Goal: Navigation & Orientation: Go to known website

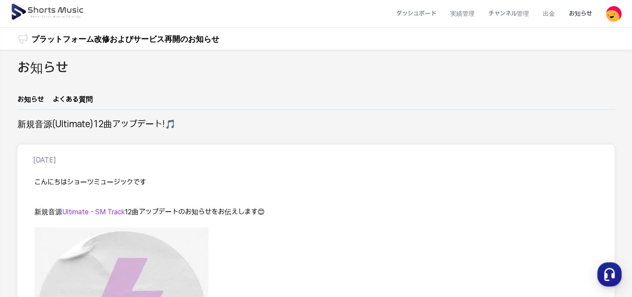
click at [46, 5] on img at bounding box center [47, 12] width 75 height 24
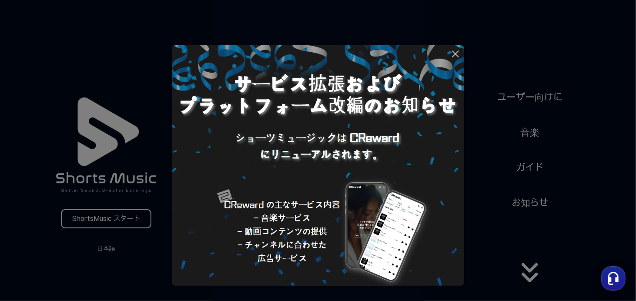
click at [530, 272] on button at bounding box center [318, 150] width 636 height 301
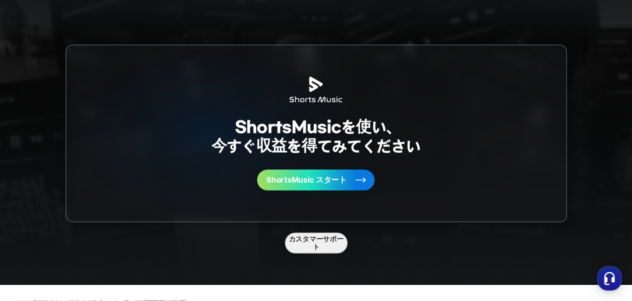
scroll to position [2261, 0]
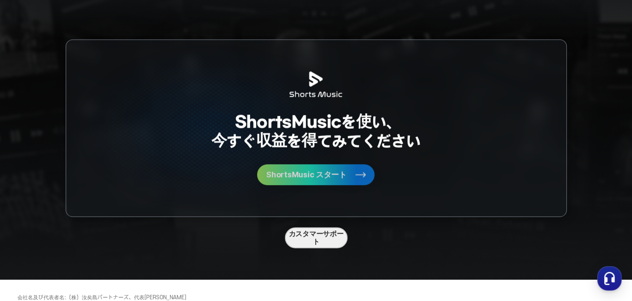
click at [305, 171] on span "ShortsMusic スタート" at bounding box center [306, 175] width 80 height 8
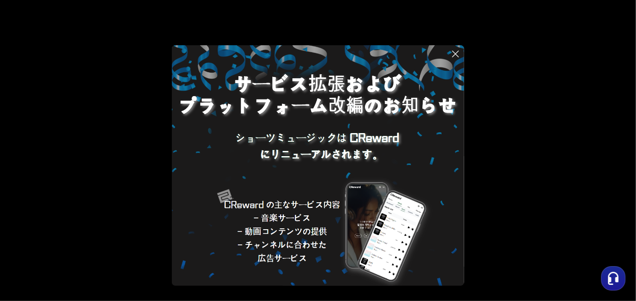
click at [303, 150] on img at bounding box center [318, 191] width 292 height 292
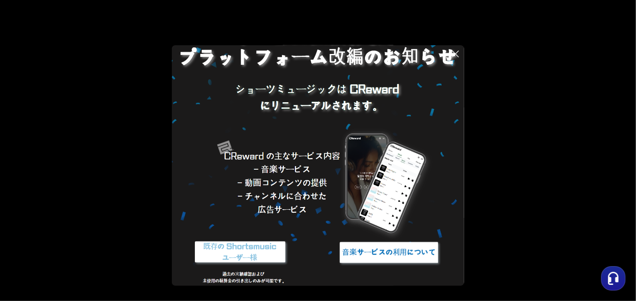
scroll to position [54, 0]
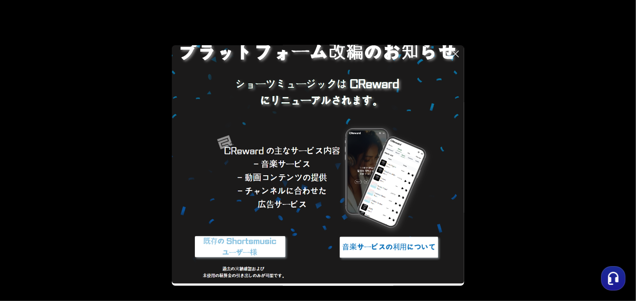
click at [384, 81] on img at bounding box center [318, 137] width 292 height 292
click at [384, 247] on img at bounding box center [388, 247] width 109 height 33
